Goal: Find specific page/section: Find specific page/section

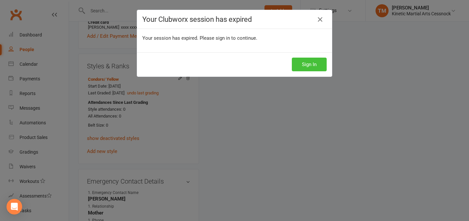
click at [311, 66] on button "Sign In" at bounding box center [309, 65] width 35 height 14
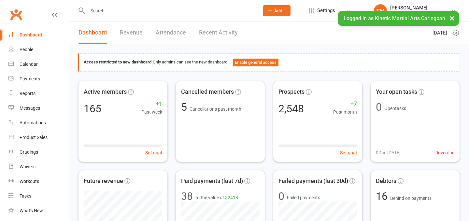
click at [105, 11] on input "text" at bounding box center [170, 10] width 169 height 9
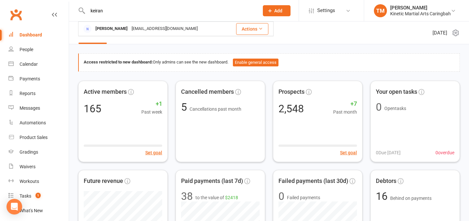
drag, startPoint x: 128, startPoint y: 13, endPoint x: 59, endPoint y: 9, distance: 68.5
click at [60, 2] on header "keiran Keiran Dowling noemail@example.com Actions Prospect Member Non-attending…" at bounding box center [234, 2] width 469 height 0
type input "nyl"
click at [117, 32] on div "Nylah Baghdadi" at bounding box center [111, 28] width 36 height 9
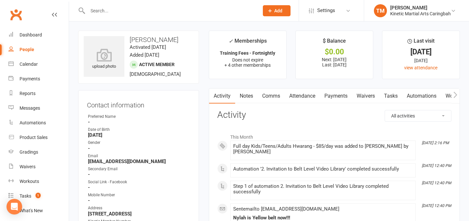
click at [337, 98] on link "Payments" at bounding box center [336, 96] width 32 height 15
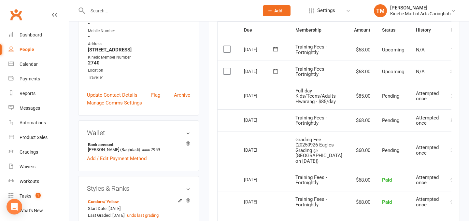
scroll to position [164, 0]
